Goal: Task Accomplishment & Management: Use online tool/utility

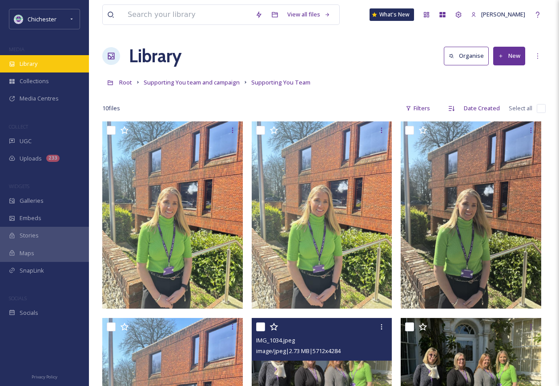
click at [41, 56] on div "Library" at bounding box center [44, 63] width 89 height 17
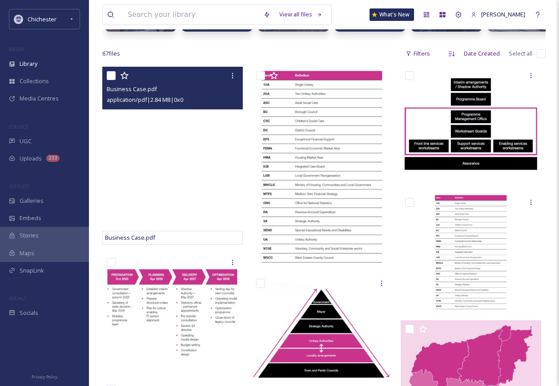
scroll to position [178, 0]
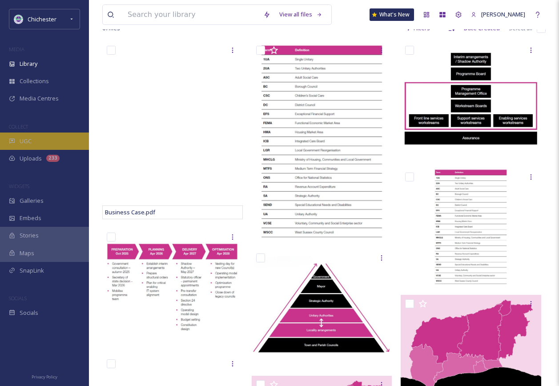
click at [41, 143] on div "UGC" at bounding box center [44, 141] width 89 height 17
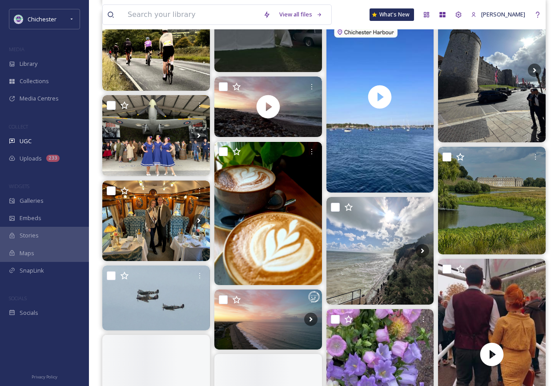
scroll to position [579, 0]
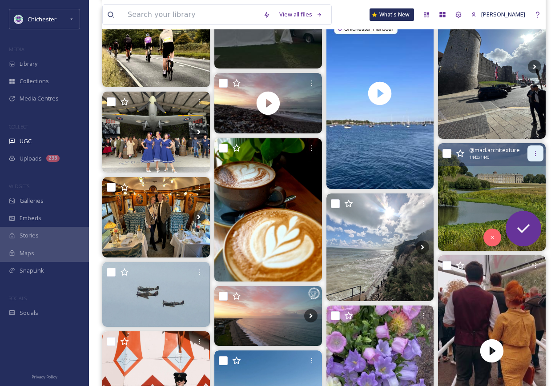
click at [538, 150] on icon at bounding box center [535, 153] width 7 height 7
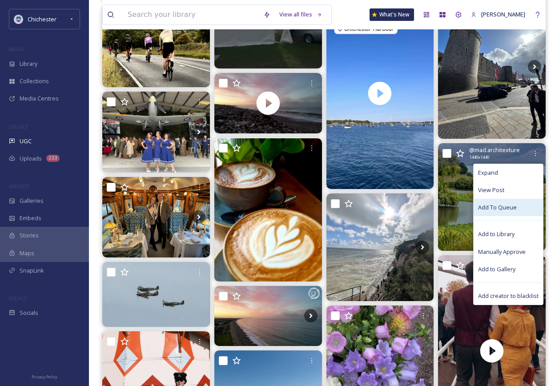
click at [515, 204] on span "Add To Queue" at bounding box center [497, 207] width 39 height 8
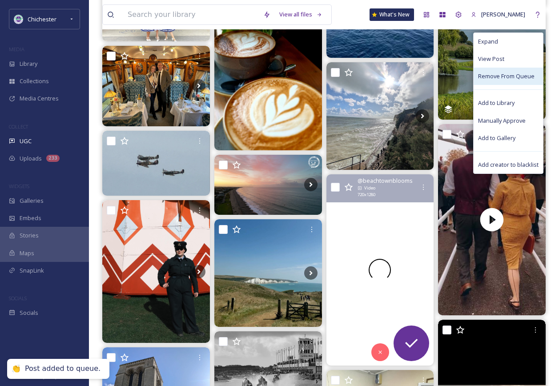
scroll to position [712, 0]
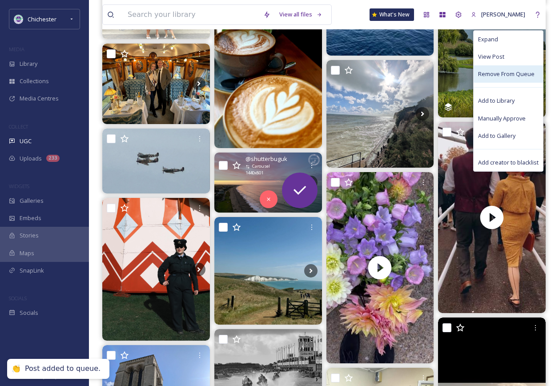
click at [239, 193] on img at bounding box center [269, 183] width 108 height 60
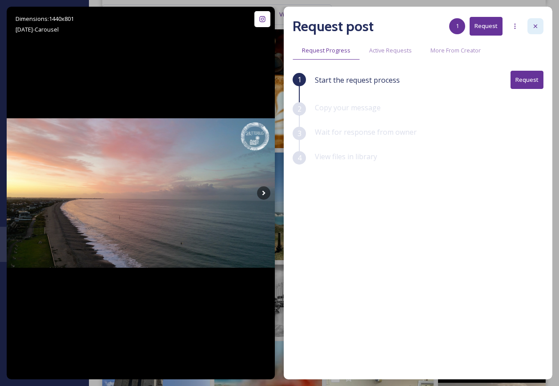
click at [530, 28] on div at bounding box center [536, 26] width 16 height 16
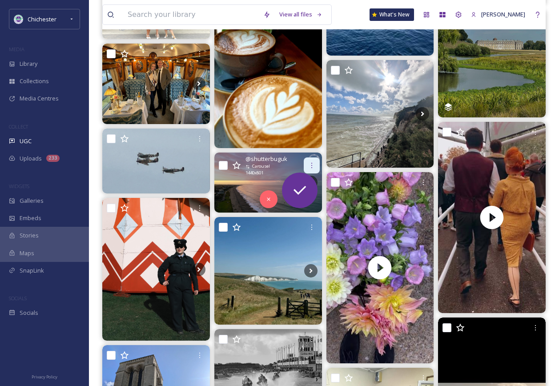
click at [315, 160] on div at bounding box center [312, 166] width 16 height 16
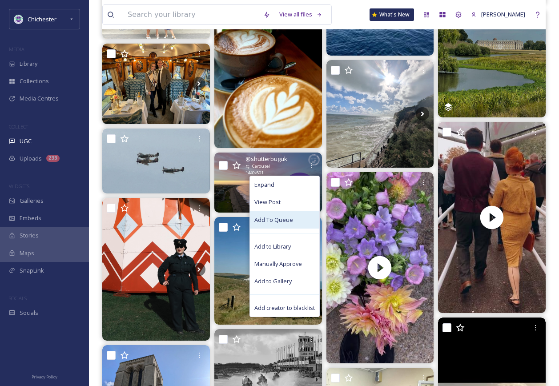
click at [281, 217] on span "Add To Queue" at bounding box center [274, 220] width 39 height 8
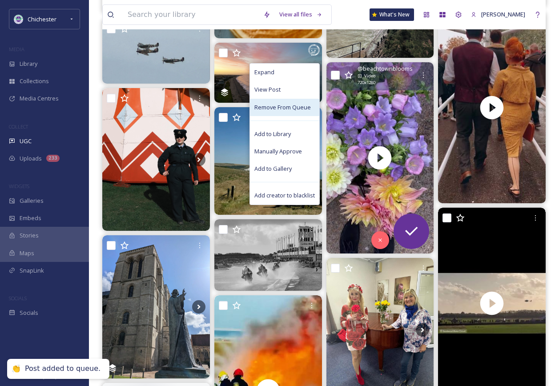
scroll to position [846, 0]
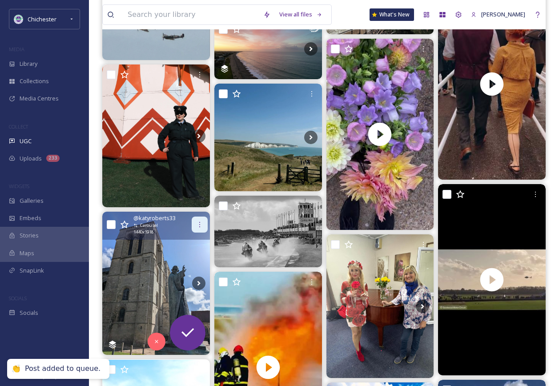
click at [198, 227] on icon at bounding box center [199, 224] width 7 height 7
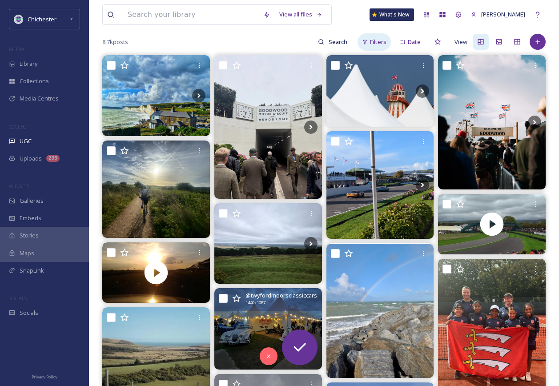
scroll to position [0, 0]
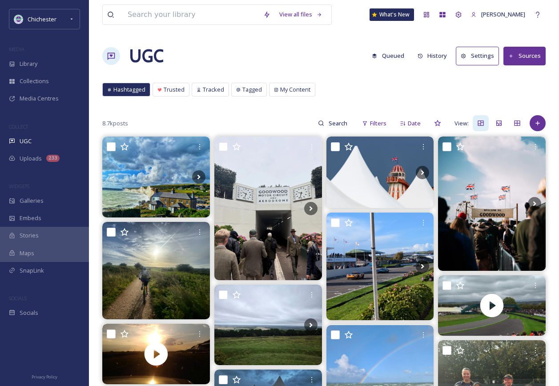
click at [397, 61] on button "Queued" at bounding box center [388, 55] width 41 height 17
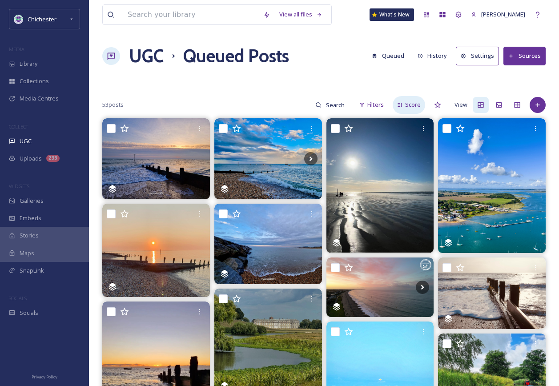
click at [418, 101] on span "Score" at bounding box center [413, 105] width 16 height 8
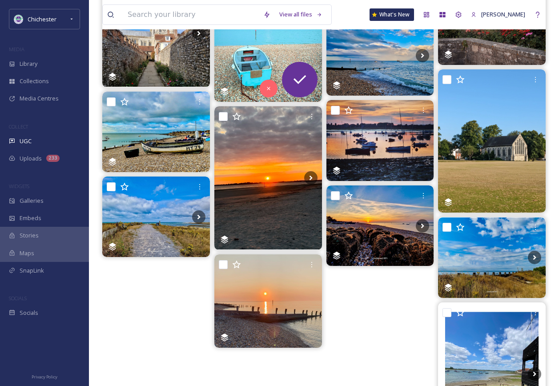
scroll to position [356, 0]
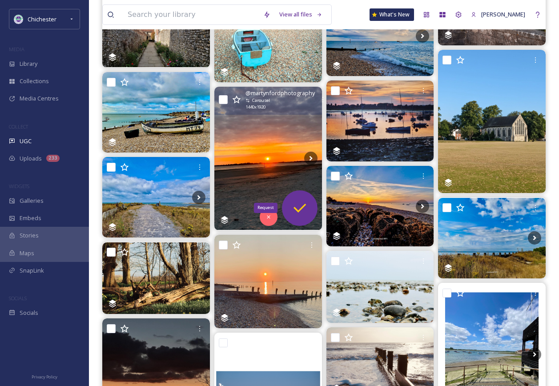
click at [298, 214] on icon at bounding box center [300, 208] width 18 height 18
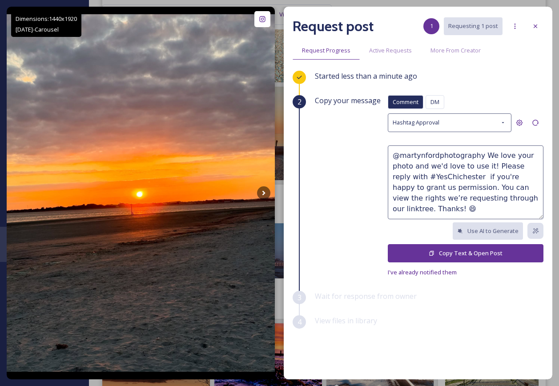
click at [456, 253] on button "Copy Text & Open Post" at bounding box center [466, 253] width 156 height 18
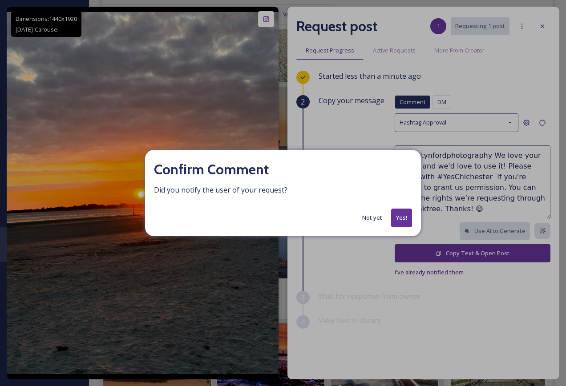
click at [378, 218] on button "Not yet" at bounding box center [372, 217] width 29 height 17
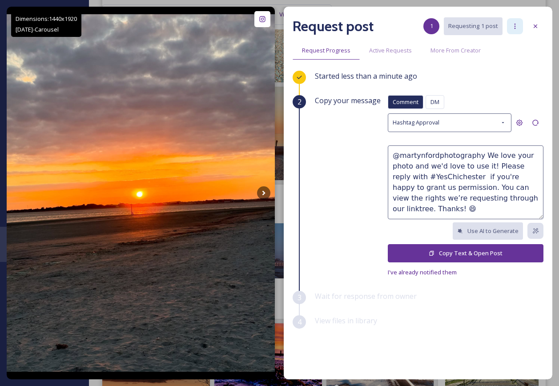
click at [520, 28] on div at bounding box center [515, 26] width 16 height 16
click at [535, 34] on div at bounding box center [536, 26] width 16 height 16
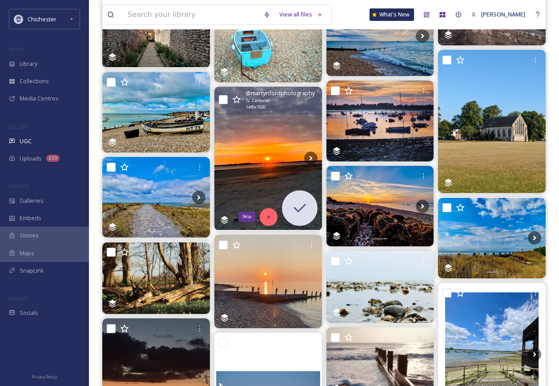
click at [273, 213] on div "Skip" at bounding box center [269, 217] width 18 height 18
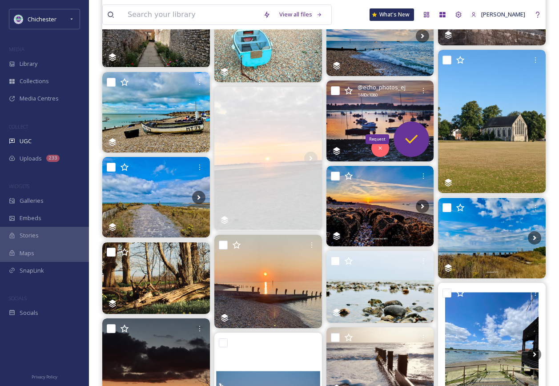
click at [413, 140] on icon at bounding box center [411, 139] width 12 height 9
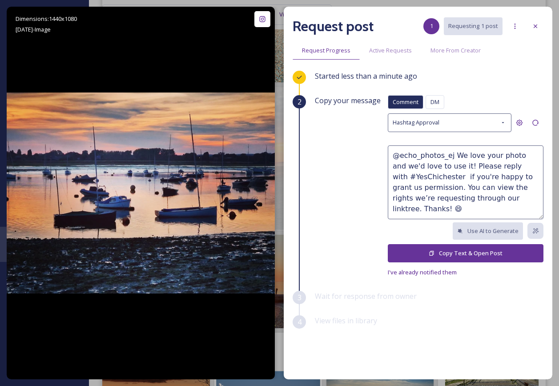
click at [438, 255] on button "Copy Text & Open Post" at bounding box center [466, 253] width 156 height 18
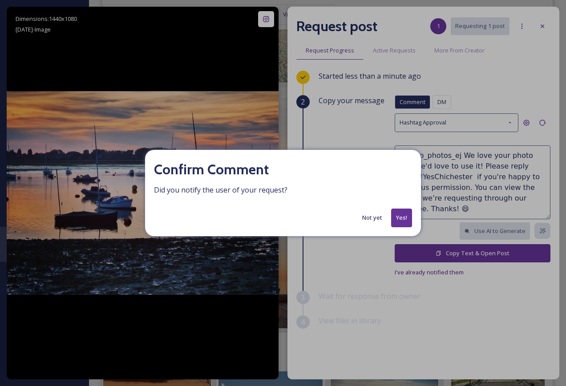
click at [403, 209] on button "Yes!" at bounding box center [401, 218] width 21 height 18
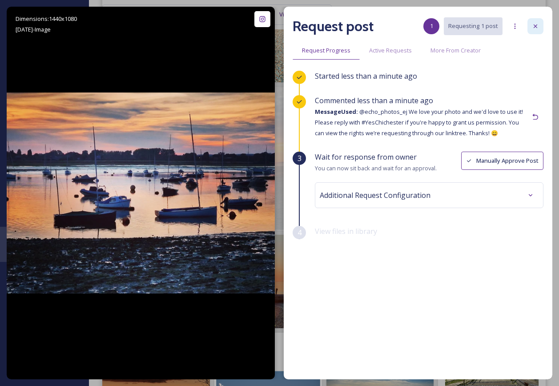
click at [537, 25] on icon at bounding box center [536, 26] width 4 height 4
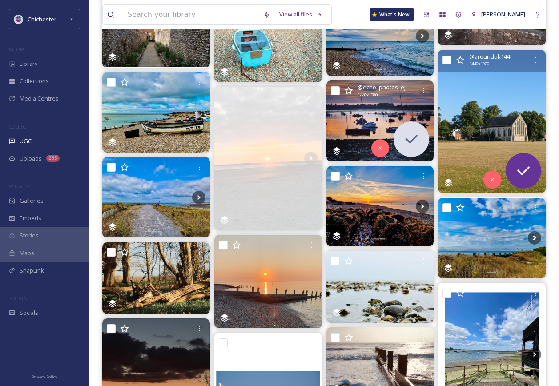
click at [500, 126] on img at bounding box center [492, 121] width 108 height 143
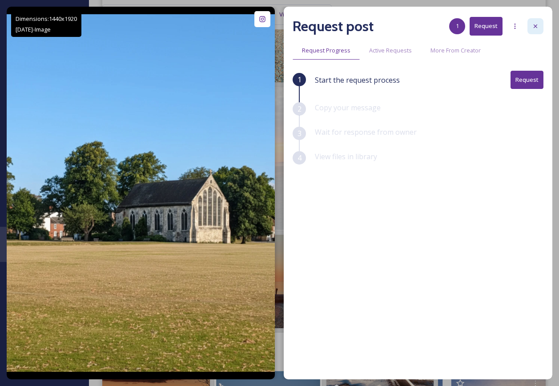
click at [536, 30] on div at bounding box center [536, 26] width 16 height 16
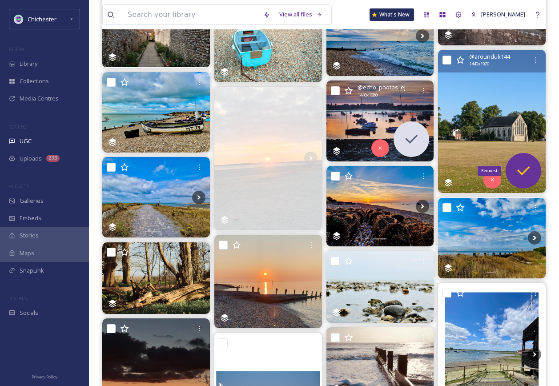
click at [524, 167] on icon at bounding box center [524, 171] width 18 height 18
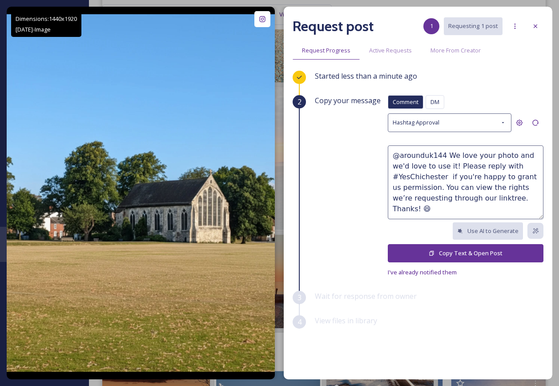
click at [443, 252] on button "Copy Text & Open Post" at bounding box center [466, 253] width 156 height 18
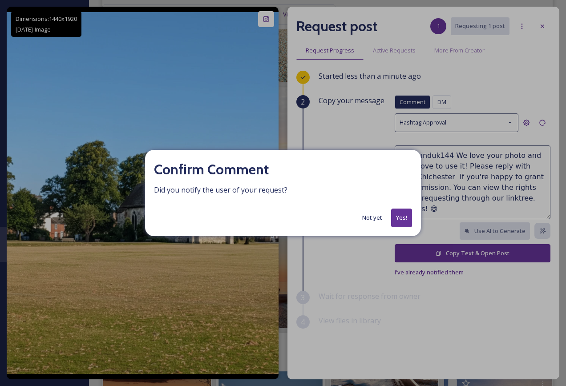
click at [405, 220] on button "Yes!" at bounding box center [401, 218] width 21 height 18
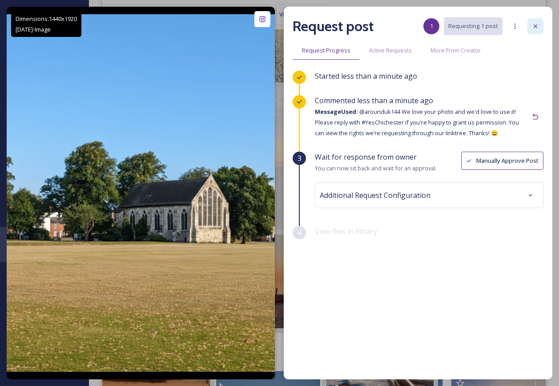
click at [534, 29] on icon at bounding box center [535, 26] width 7 height 7
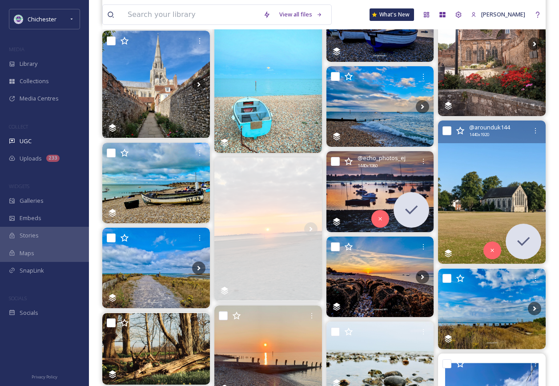
scroll to position [178, 0]
